Goal: Information Seeking & Learning: Learn about a topic

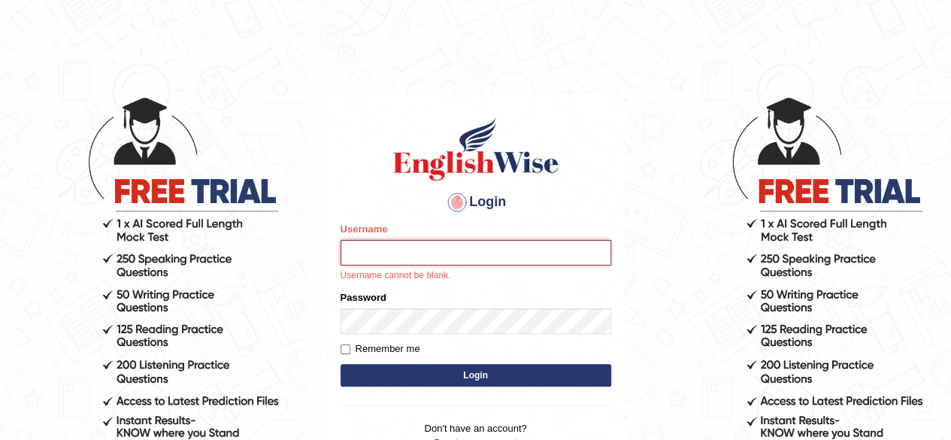
type input "[PERSON_NAME]"
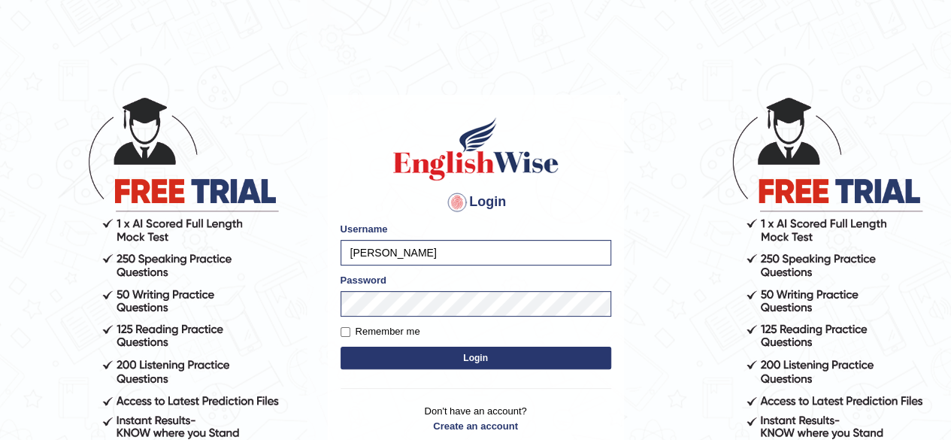
drag, startPoint x: 465, startPoint y: 362, endPoint x: 513, endPoint y: 339, distance: 53.1
click at [466, 361] on button "Login" at bounding box center [476, 358] width 271 height 23
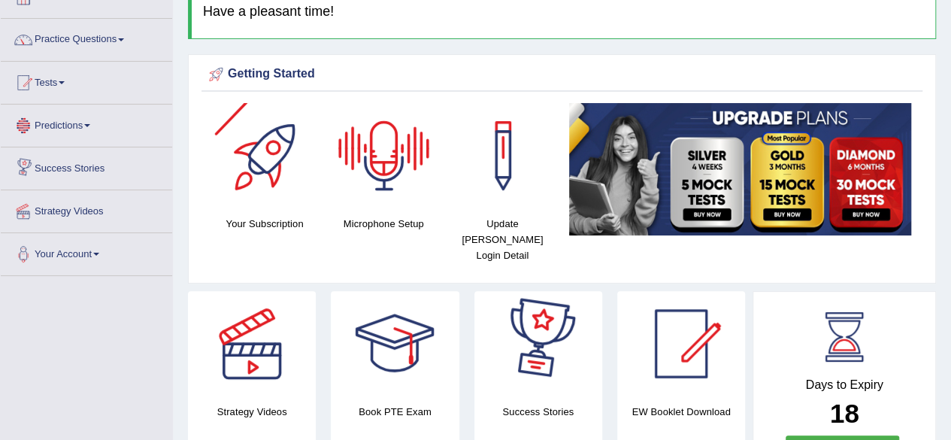
scroll to position [75, 0]
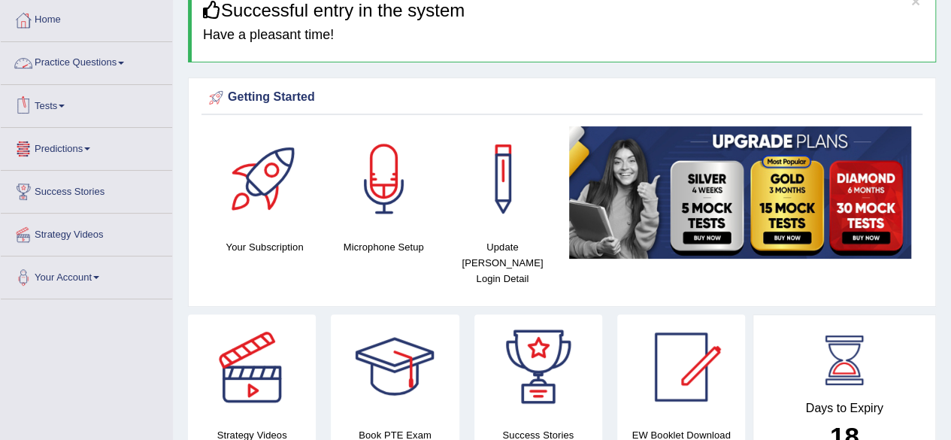
click at [59, 66] on link "Practice Questions" at bounding box center [86, 61] width 171 height 38
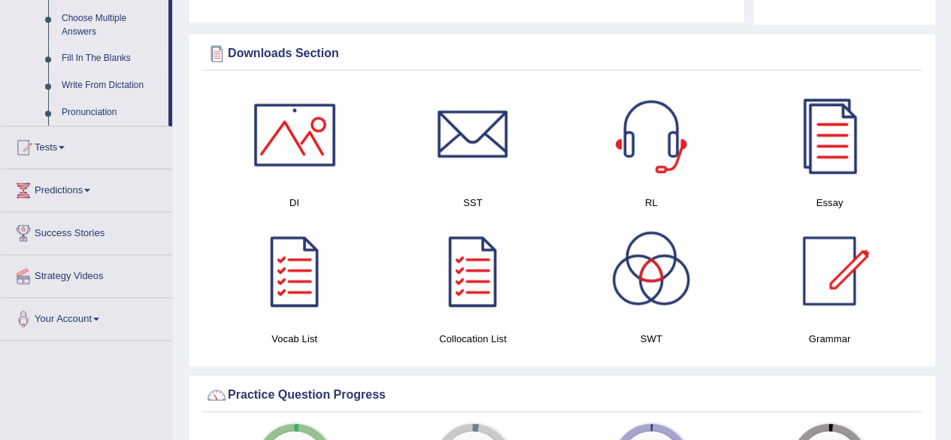
scroll to position [902, 0]
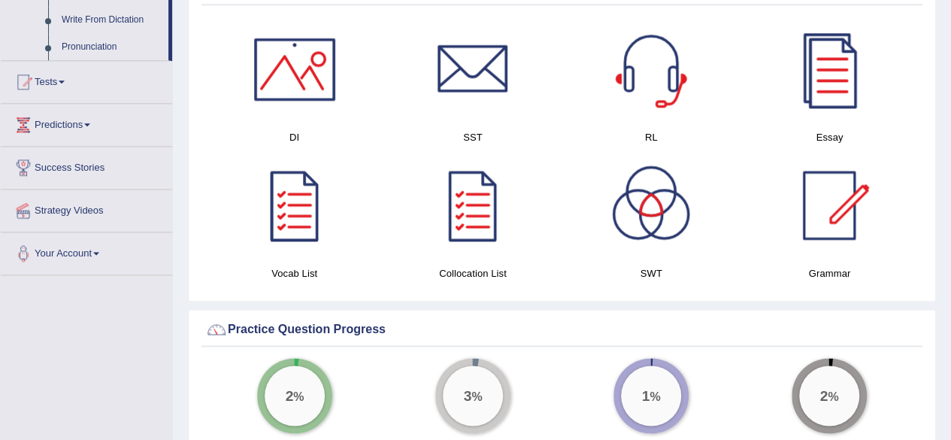
click at [829, 44] on div at bounding box center [829, 69] width 105 height 105
click at [650, 55] on div at bounding box center [651, 69] width 105 height 105
click at [438, 66] on div at bounding box center [472, 69] width 105 height 105
click at [268, 41] on div at bounding box center [294, 69] width 105 height 105
click at [280, 165] on div at bounding box center [294, 205] width 105 height 105
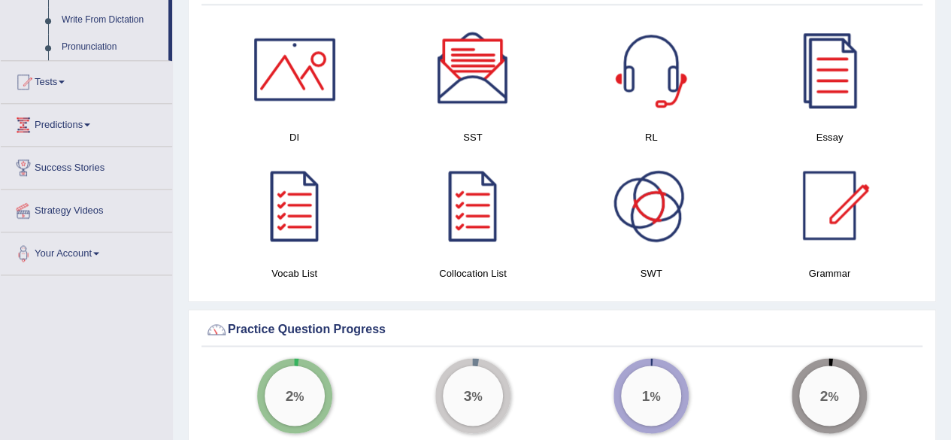
click at [659, 191] on div at bounding box center [651, 205] width 105 height 105
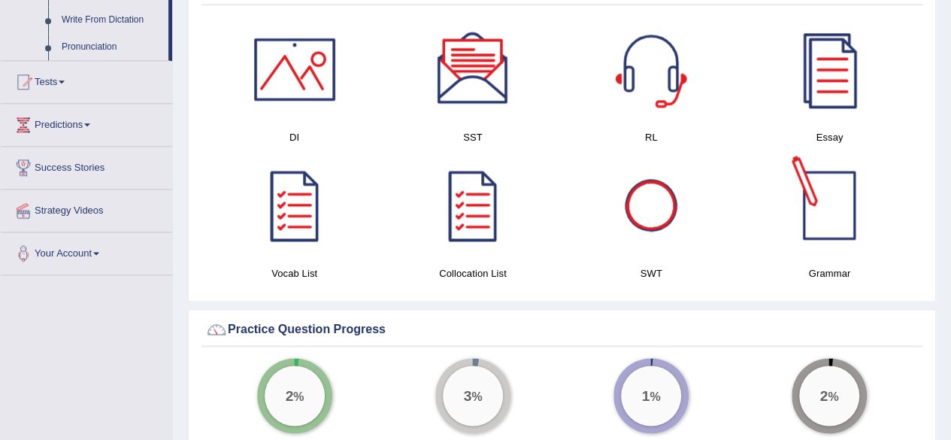
click at [818, 181] on div at bounding box center [829, 205] width 105 height 105
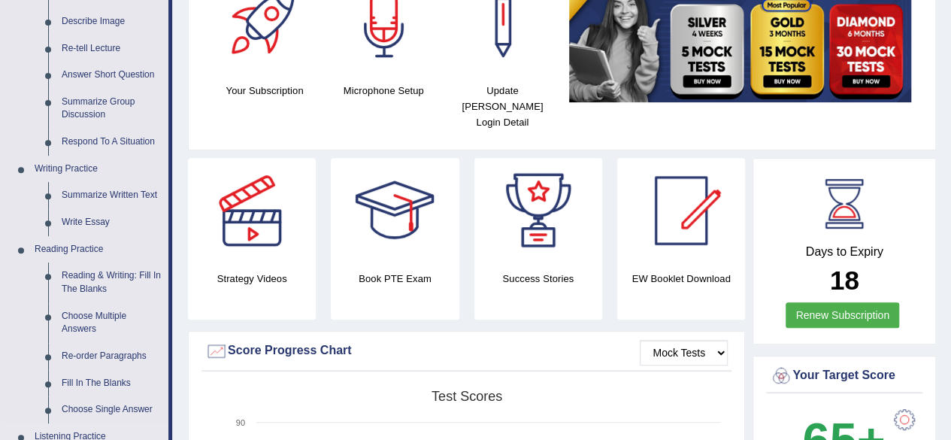
scroll to position [226, 0]
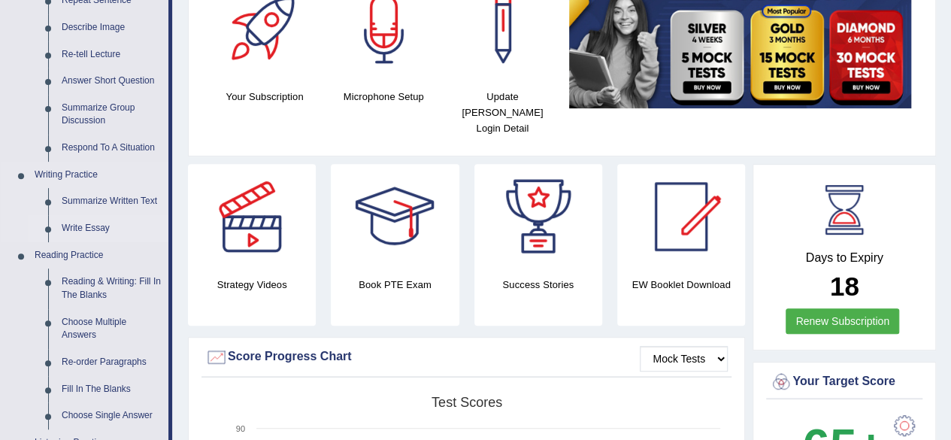
click at [95, 234] on link "Write Essay" at bounding box center [112, 228] width 114 height 27
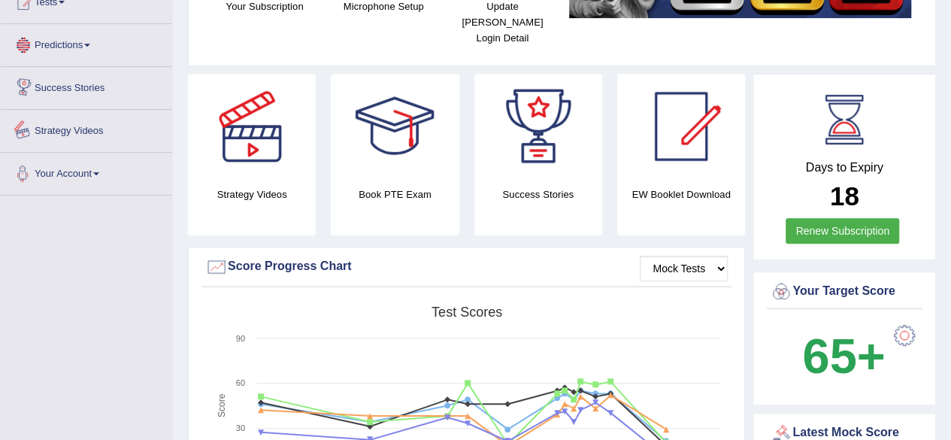
scroll to position [375, 0]
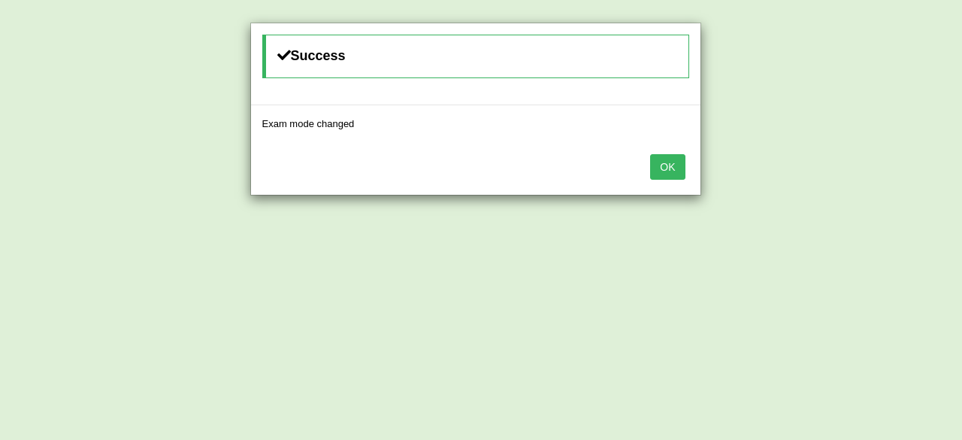
click at [673, 171] on button "OK" at bounding box center [667, 167] width 35 height 26
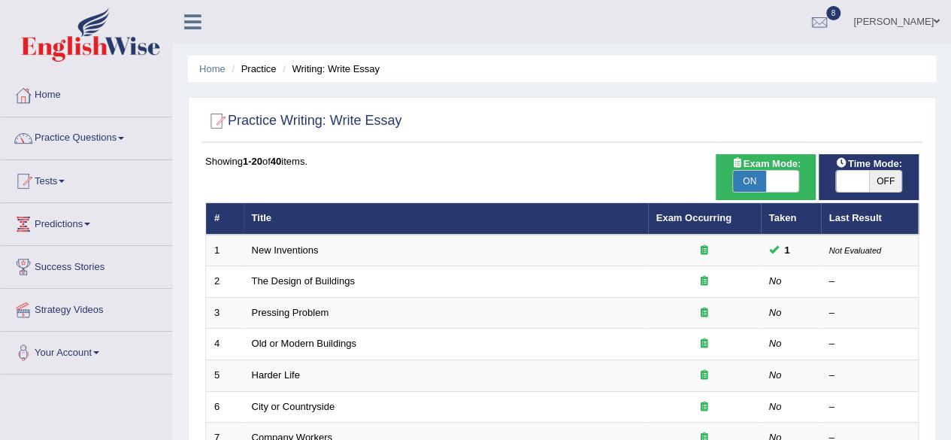
click at [880, 172] on span "OFF" at bounding box center [885, 181] width 33 height 21
checkbox input "true"
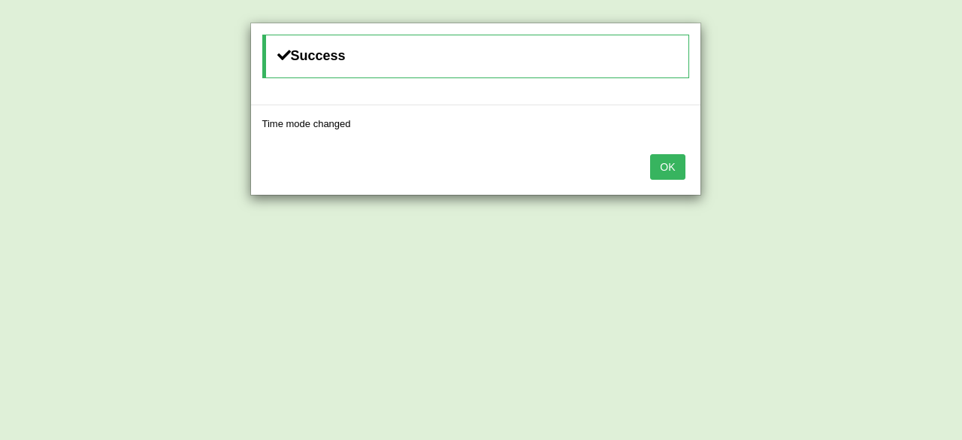
click at [848, 180] on div "Success Time mode changed OK" at bounding box center [481, 220] width 962 height 440
click at [671, 175] on button "OK" at bounding box center [667, 167] width 35 height 26
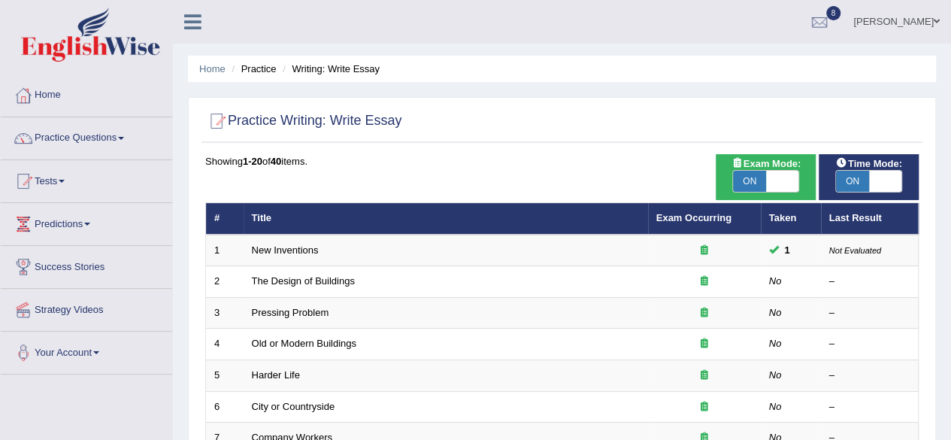
scroll to position [75, 0]
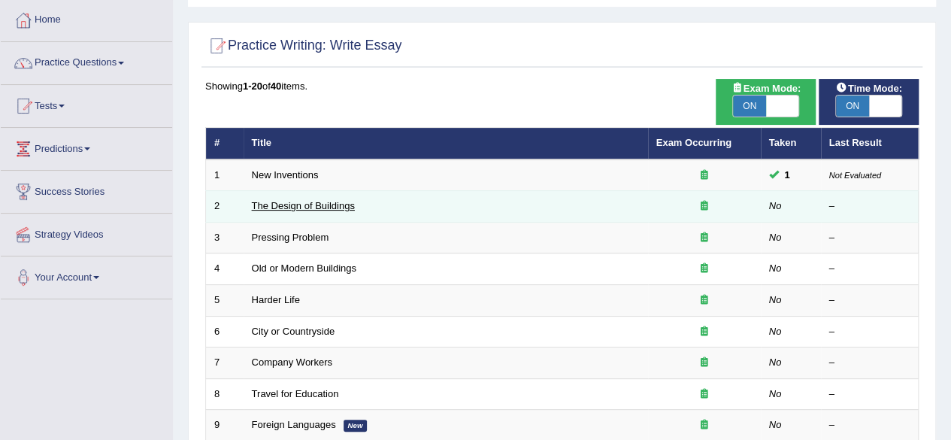
click at [326, 202] on link "The Design of Buildings" at bounding box center [303, 205] width 103 height 11
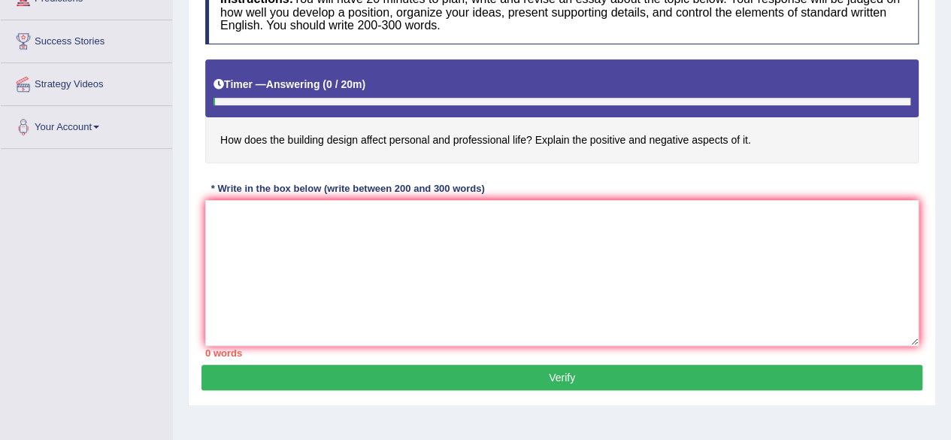
scroll to position [150, 0]
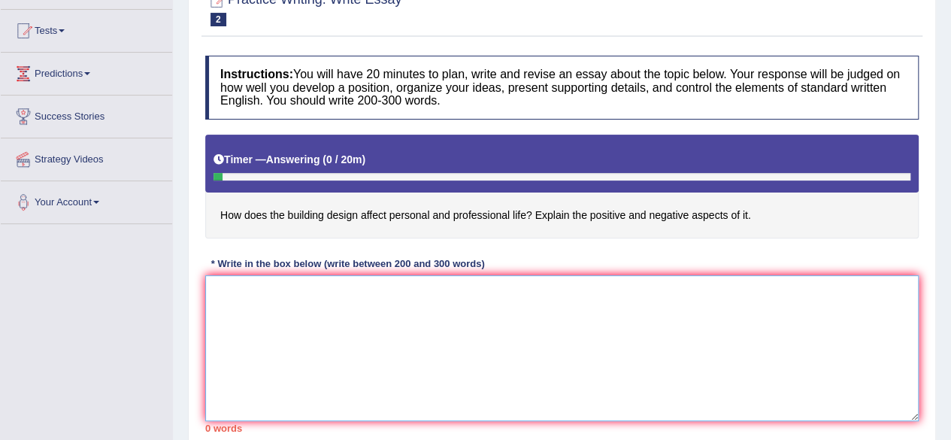
click at [331, 282] on textarea at bounding box center [562, 348] width 714 height 146
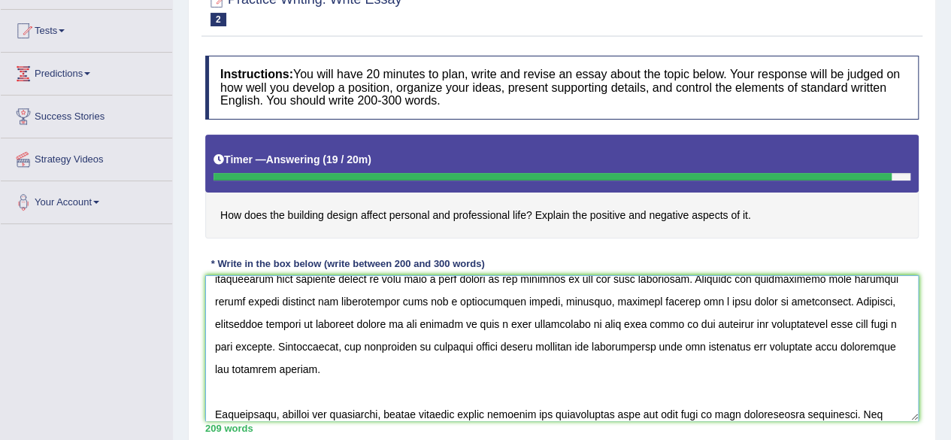
scroll to position [171, 0]
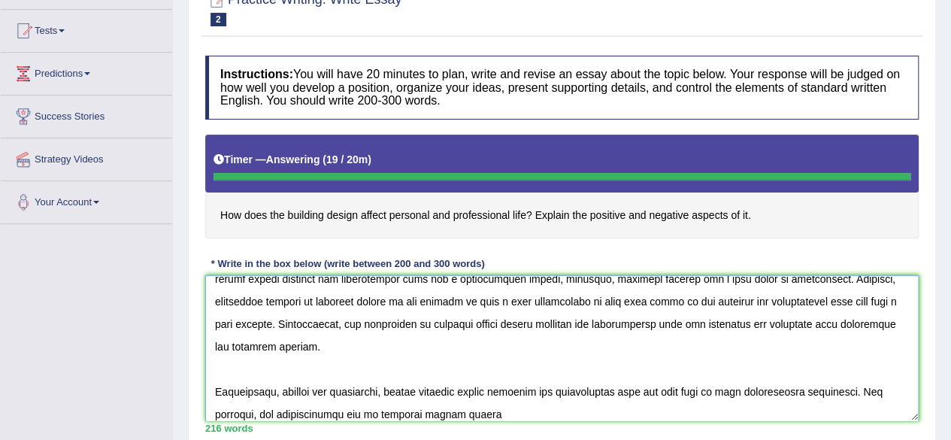
type textarea "The increasing influence of building design affect personal and professional li…"
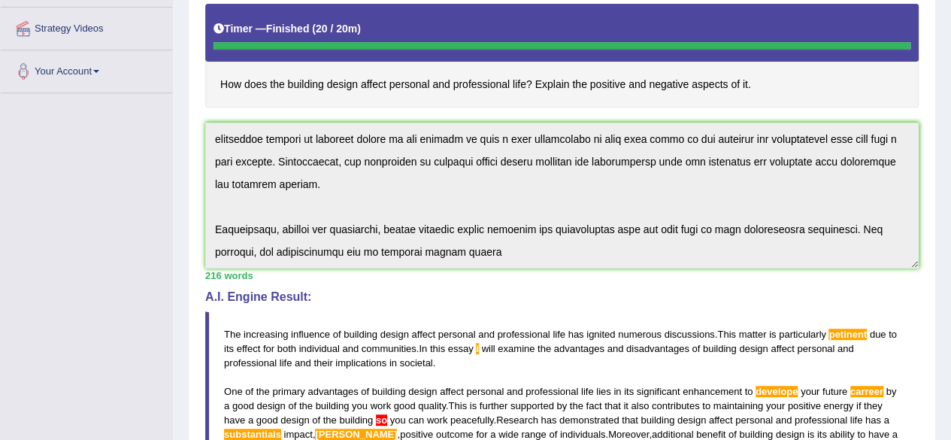
scroll to position [275, 0]
